Goal: Information Seeking & Learning: Learn about a topic

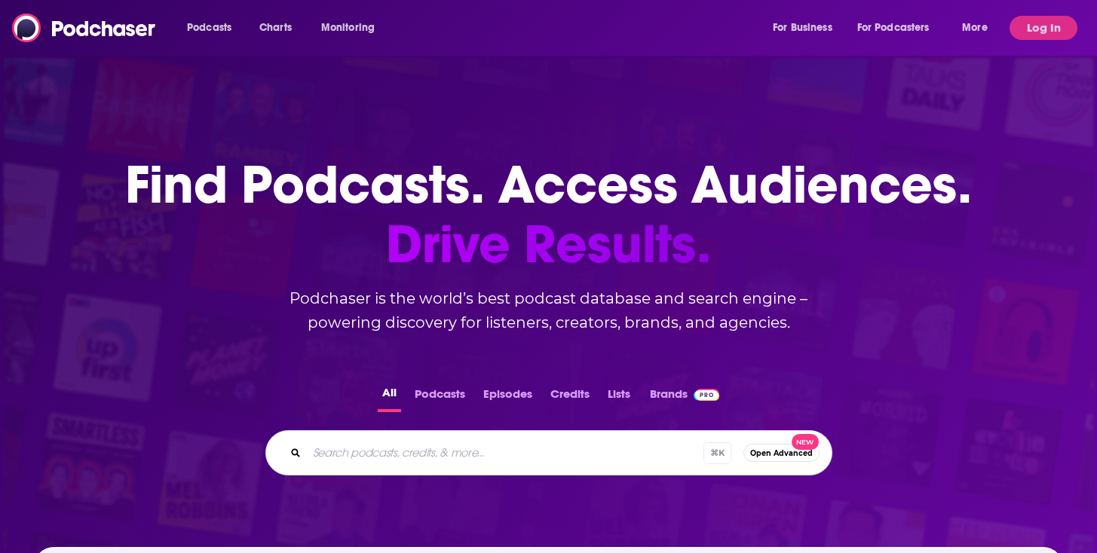
click at [442, 465] on div "⌘ K Open Advanced New" at bounding box center [548, 452] width 567 height 45
click at [443, 463] on input "Search podcasts, credits, & more..." at bounding box center [505, 453] width 396 height 24
type input "tbpn"
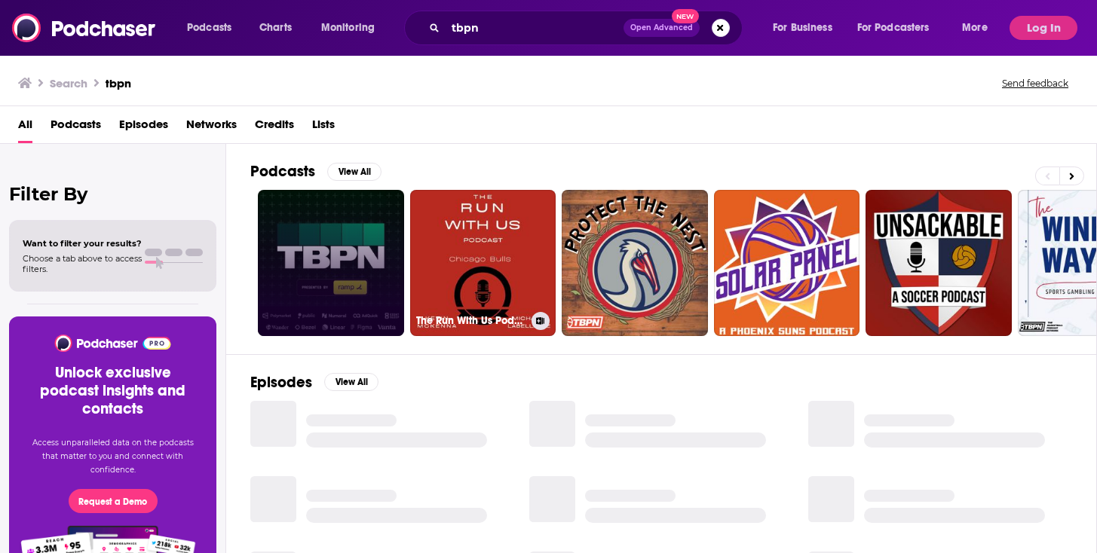
click at [344, 259] on link at bounding box center [331, 263] width 146 height 146
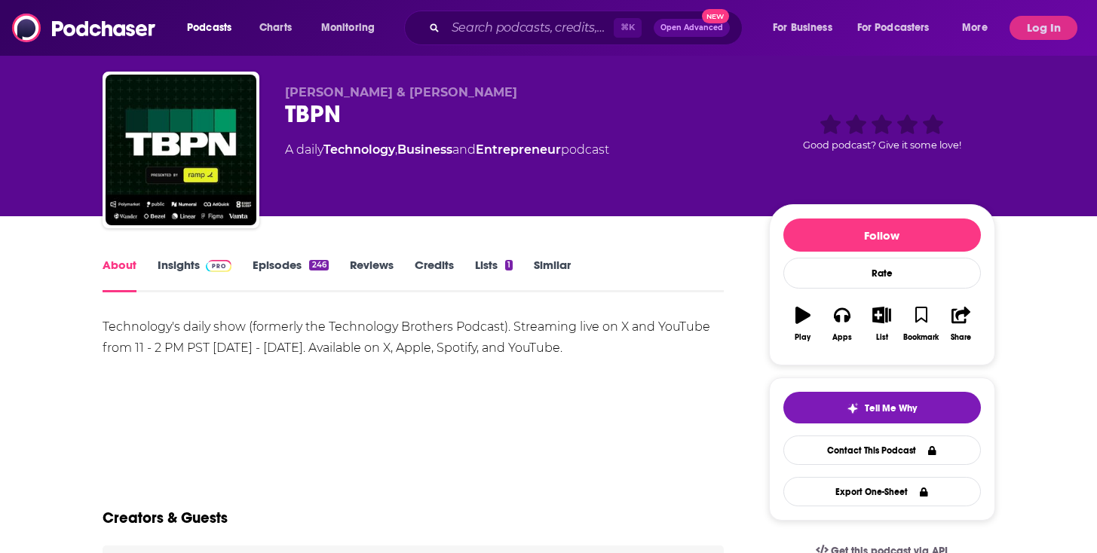
scroll to position [33, 0]
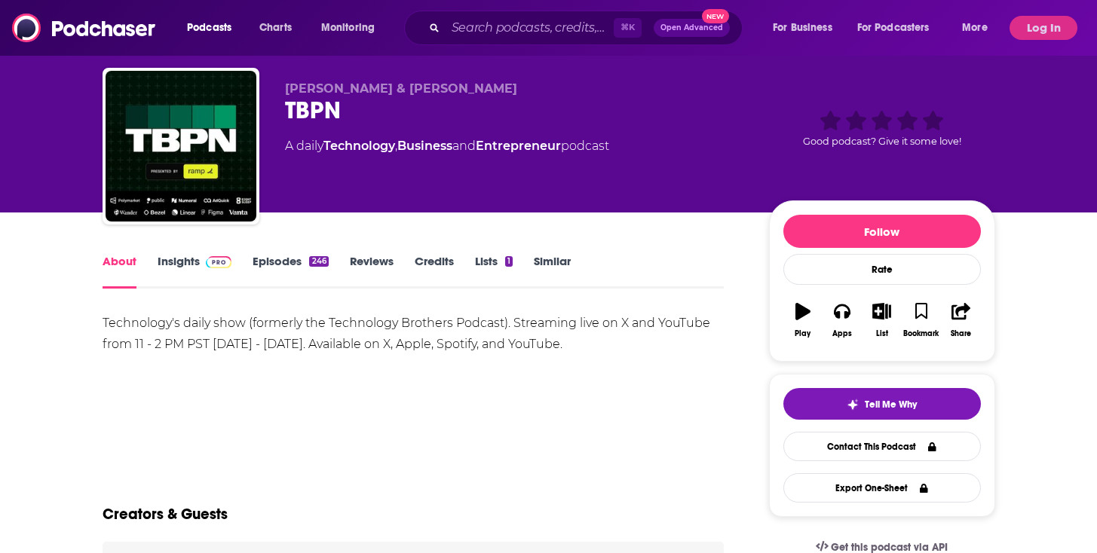
click at [186, 265] on link "Insights" at bounding box center [195, 271] width 75 height 35
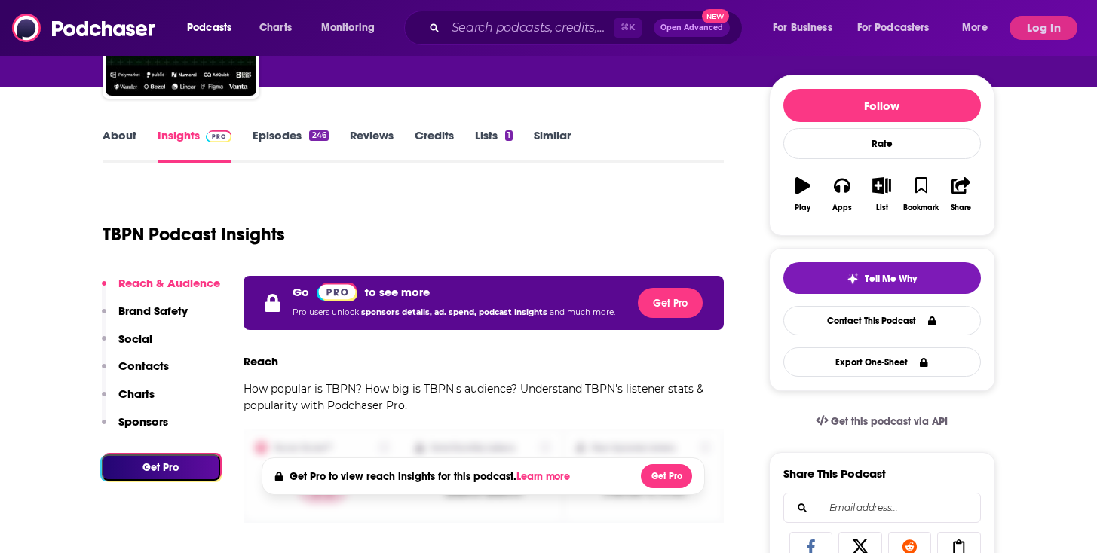
scroll to position [160, 0]
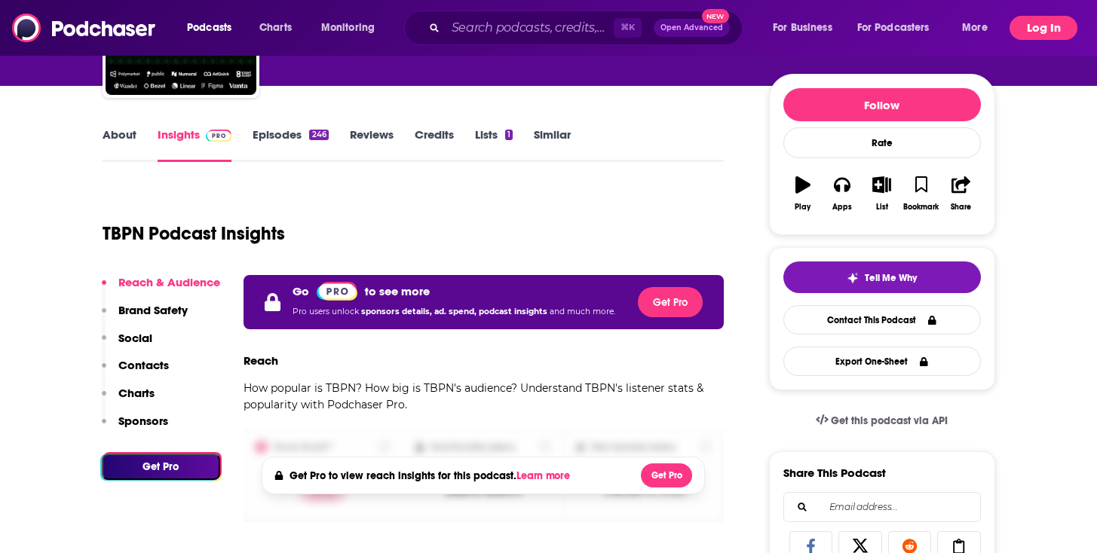
click at [1069, 26] on button "Log In" at bounding box center [1043, 28] width 68 height 24
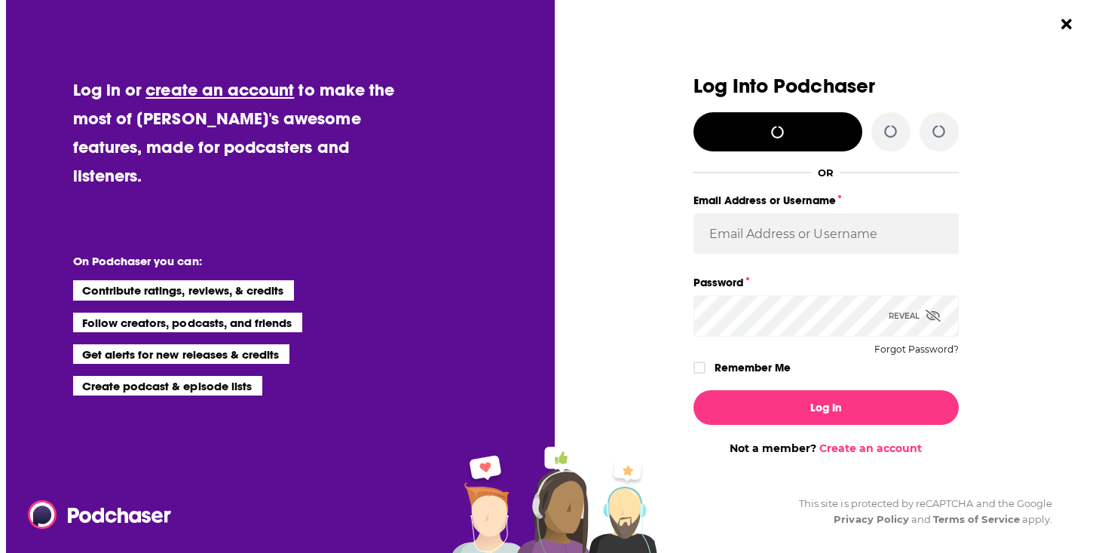
scroll to position [0, 0]
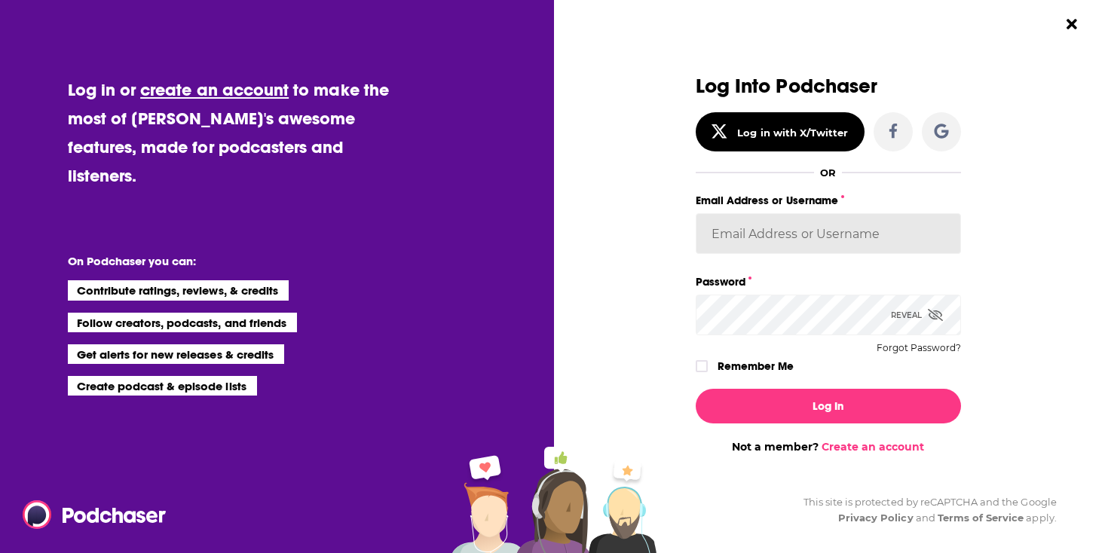
click at [808, 237] on input "Email Address or Username" at bounding box center [828, 233] width 265 height 41
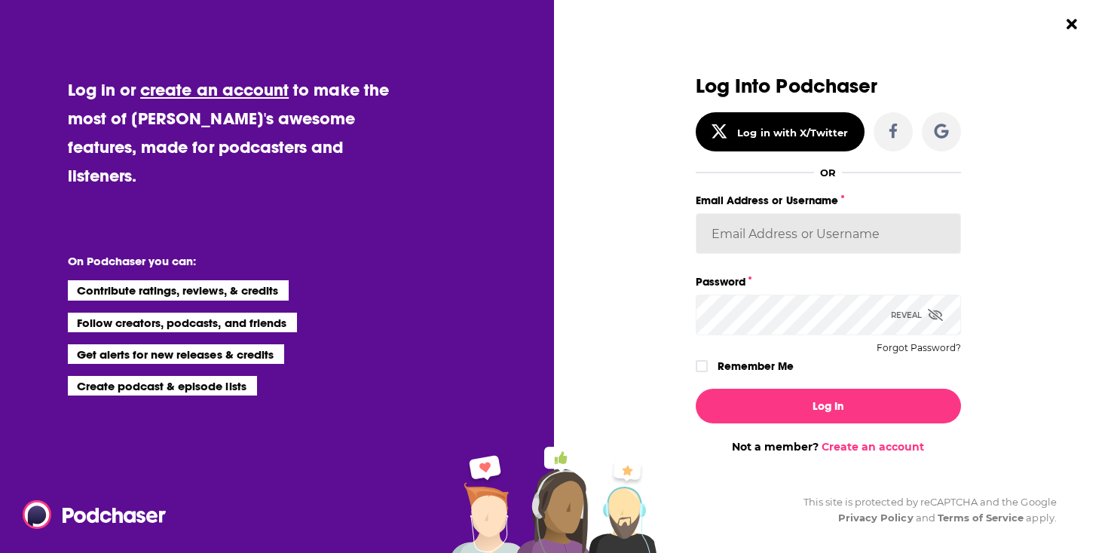
click at [973, 169] on div "Log Into Podchaser Log in with X/Twitter OR Email Address or Username Password …" at bounding box center [828, 264] width 360 height 378
click at [934, 239] on input "Email Address or Username" at bounding box center [828, 233] width 265 height 41
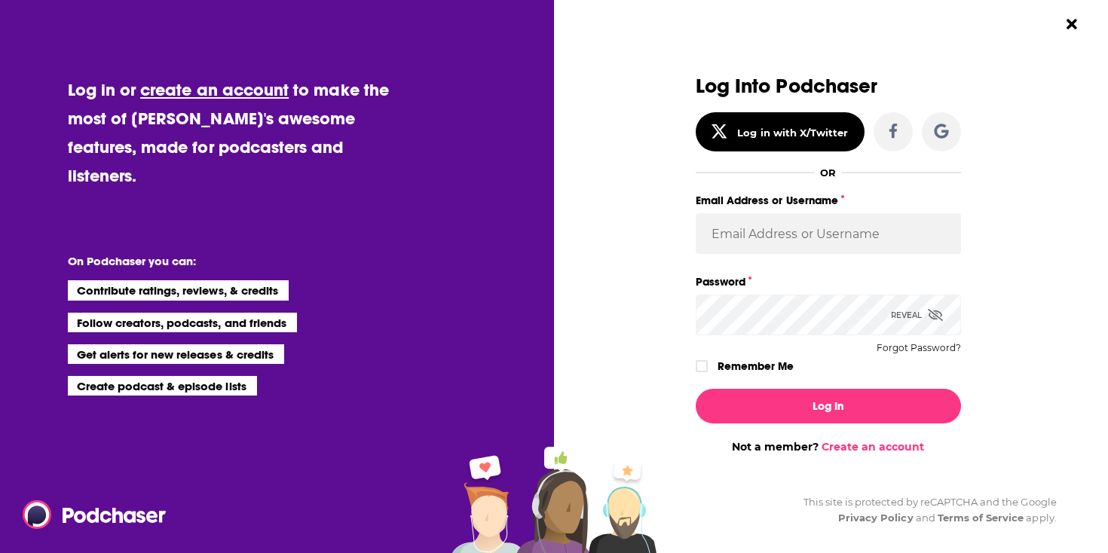
click at [971, 123] on div "Log Into Podchaser Log in with X/Twitter OR Email Address or Username Password …" at bounding box center [828, 264] width 360 height 378
click at [932, 237] on body "Podcasts Charts Monitoring ⌘ K Open Advanced New For Business For Podcasters Mo…" at bounding box center [548, 116] width 1097 height 553
click at [889, 188] on div "Log Into Podchaser Log in with X/Twitter OR Email Address or Username Password …" at bounding box center [828, 225] width 265 height 301
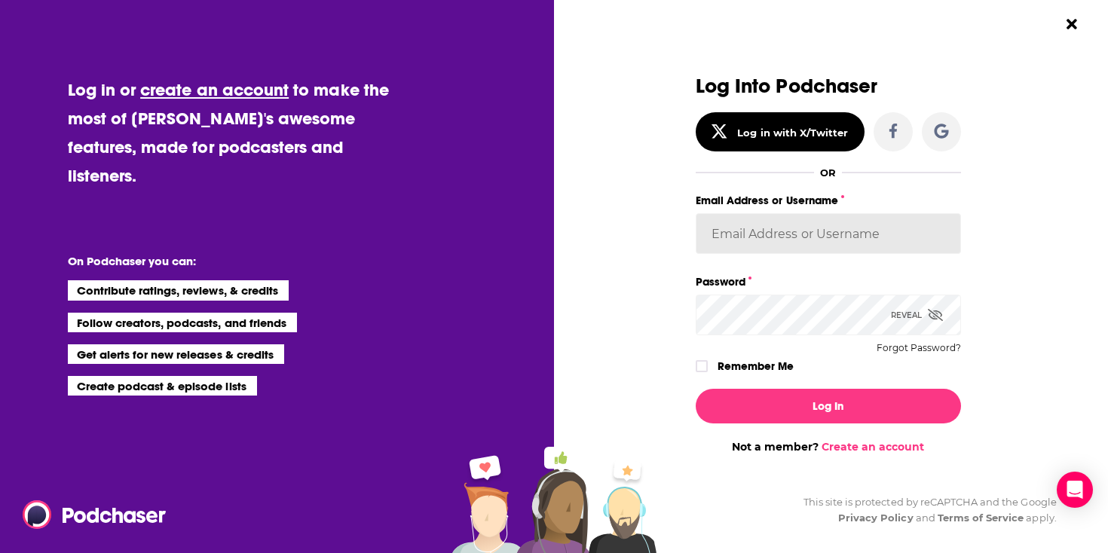
click at [925, 235] on body "Podcasts Charts Monitoring ⌘ K Open Advanced New For Business For Podcasters Mo…" at bounding box center [548, 116] width 1097 height 553
type input "I"
click at [824, 234] on input "Email Address or Username" at bounding box center [828, 233] width 265 height 41
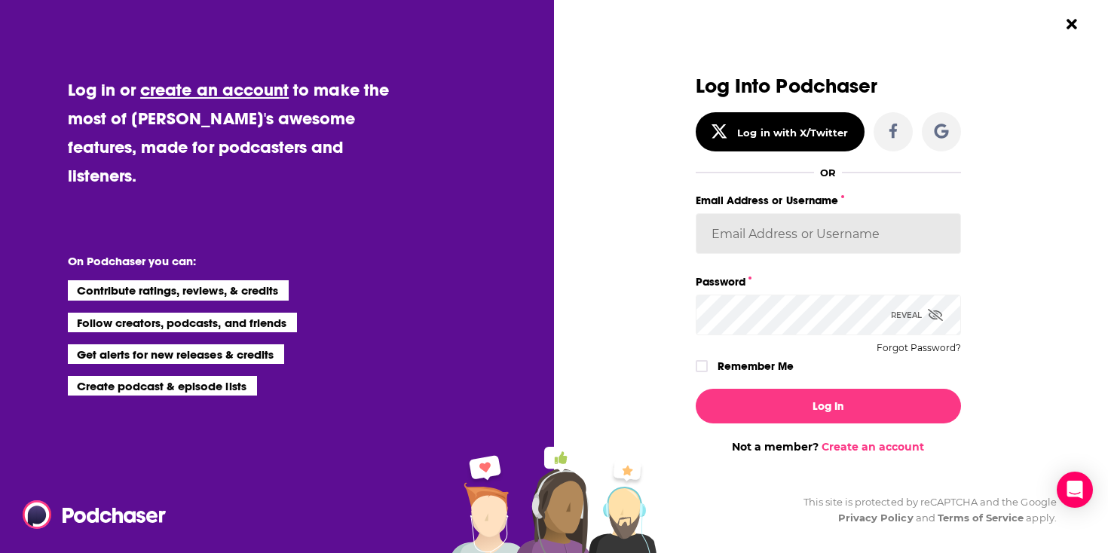
type input "danikarchmer"
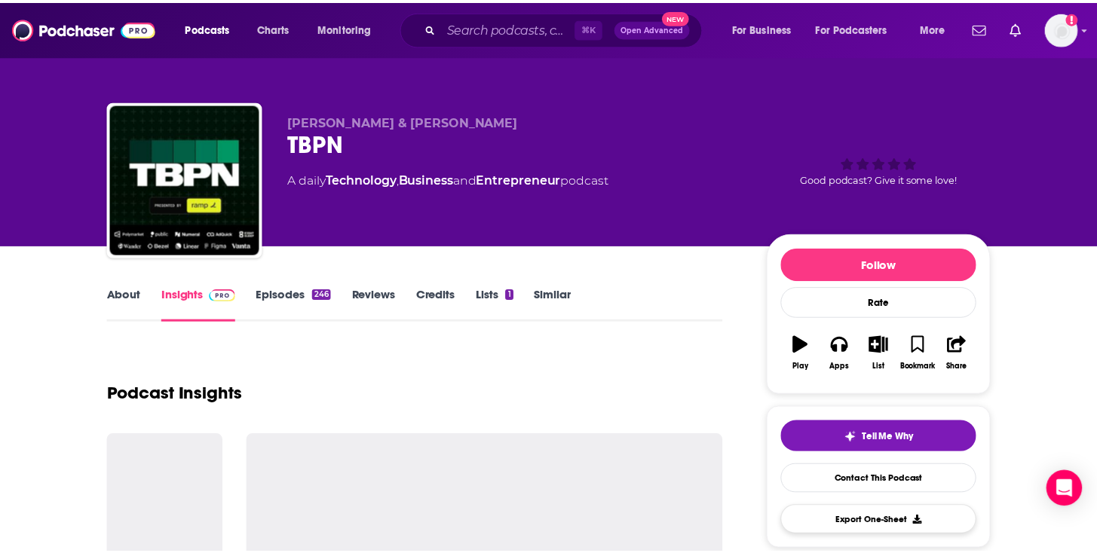
scroll to position [160, 0]
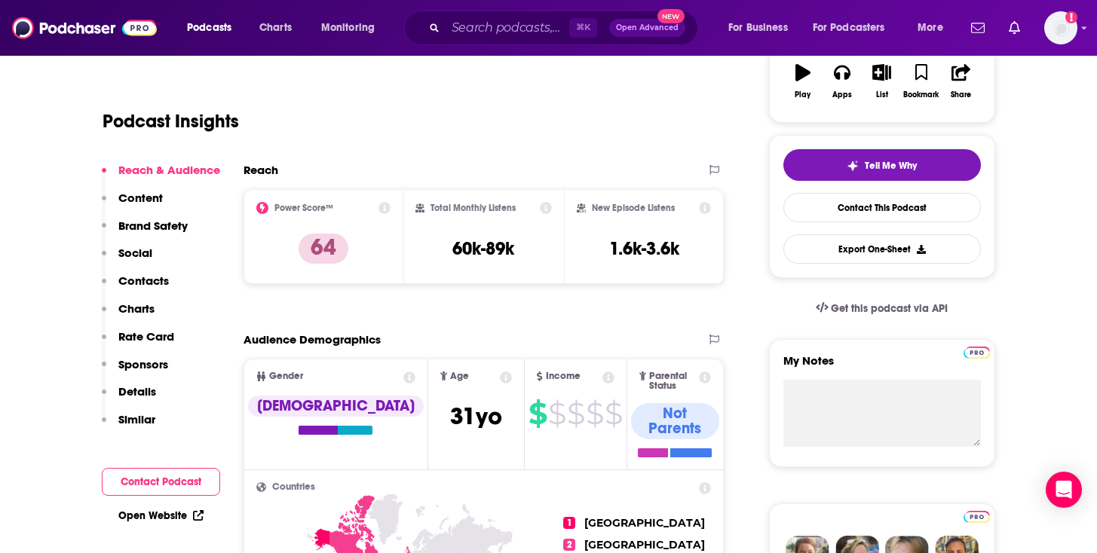
scroll to position [274, 0]
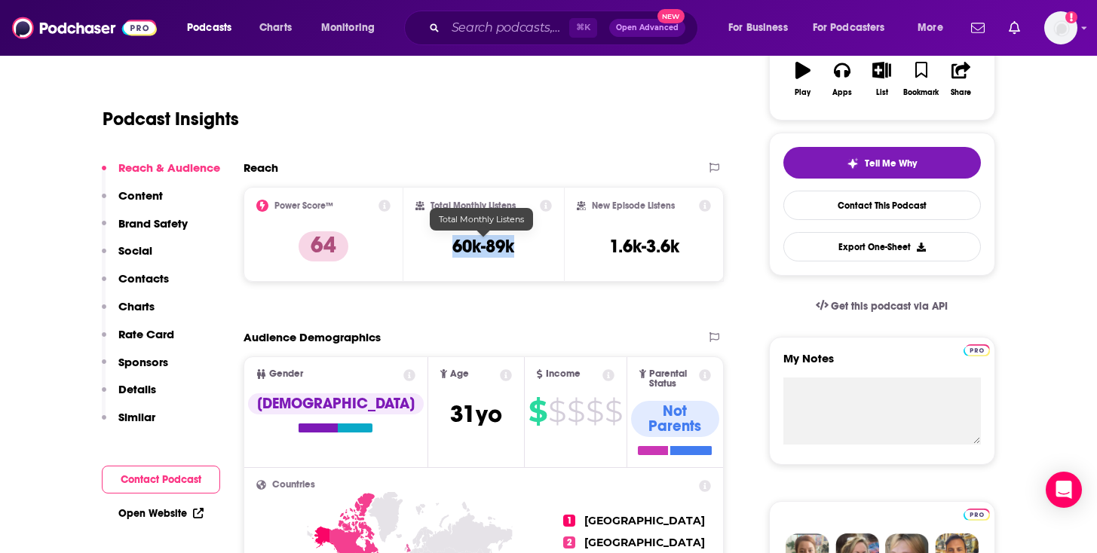
drag, startPoint x: 451, startPoint y: 246, endPoint x: 510, endPoint y: 252, distance: 59.0
click at [510, 252] on h3 "60k-89k" at bounding box center [483, 246] width 62 height 23
